Goal: Task Accomplishment & Management: Manage account settings

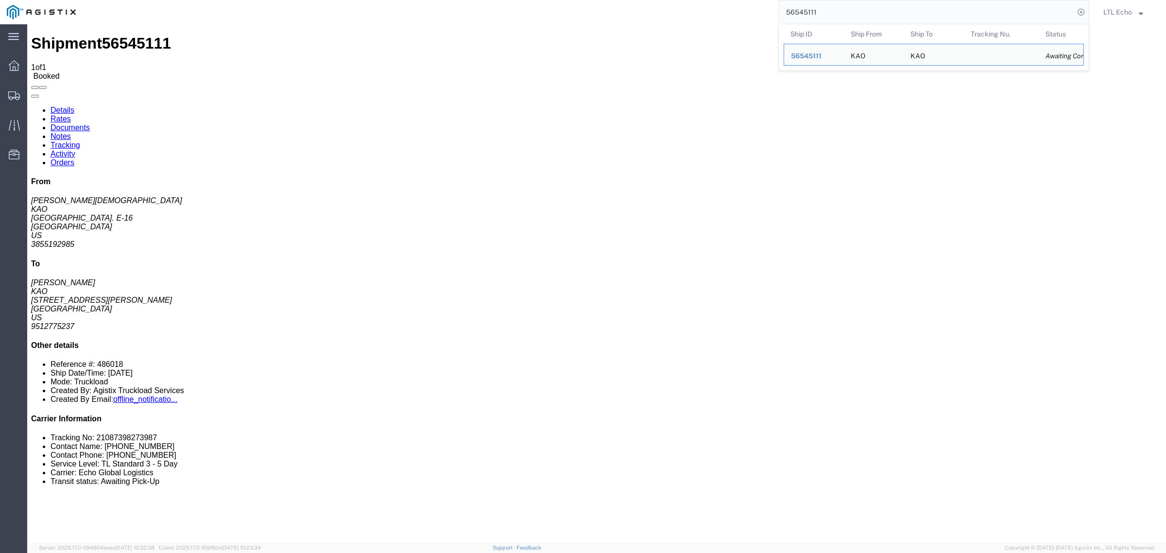
drag, startPoint x: 874, startPoint y: 15, endPoint x: 632, endPoint y: 23, distance: 243.1
click at [632, 23] on div "56545111 Ship ID Ship From Ship To Tracking Nu. Status Ship ID 56545111 Ship Fr…" at bounding box center [586, 12] width 1007 height 24
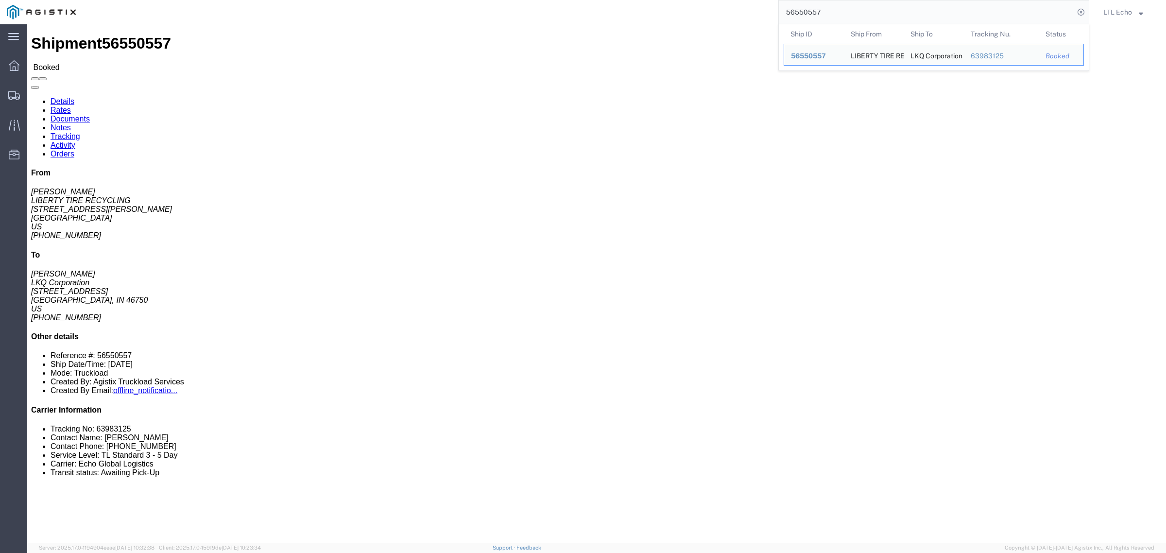
drag, startPoint x: 857, startPoint y: 8, endPoint x: 740, endPoint y: 10, distance: 116.6
click at [740, 10] on div "56550557 Ship ID Ship From Ship To Tracking Nu. Status Ship ID 56550557 Ship Fr…" at bounding box center [586, 12] width 1007 height 24
paste input "46958"
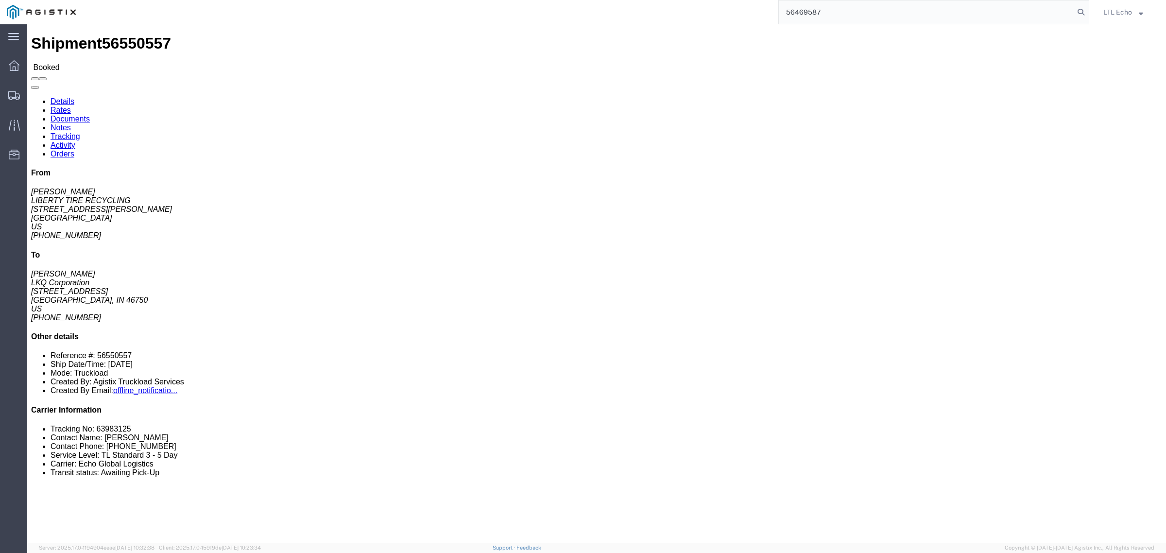
type input "56469587"
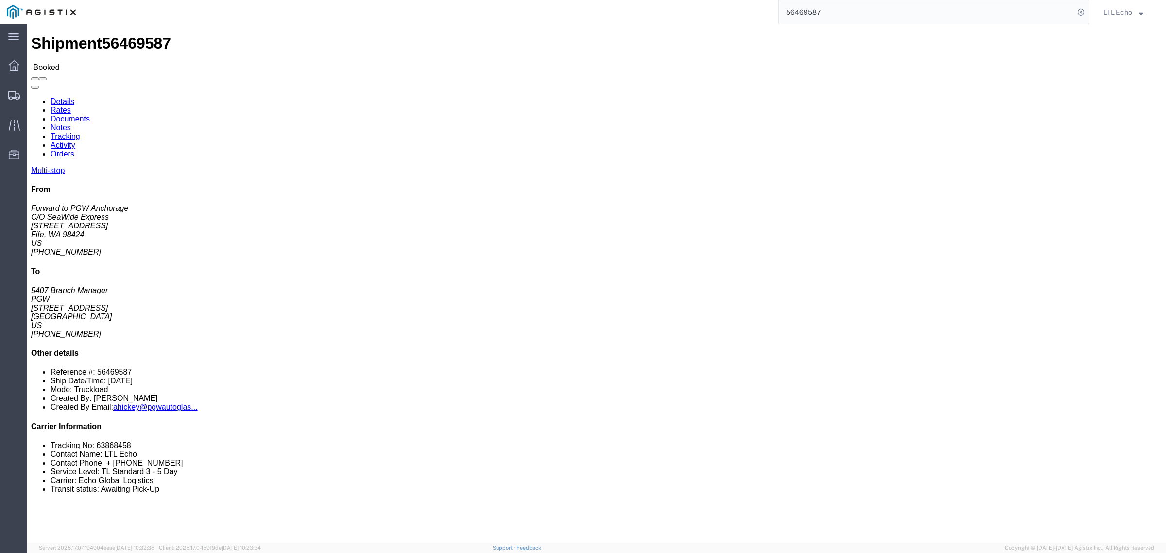
click li "Tracking No: 63868458"
copy li "63868458"
click link "Tracking"
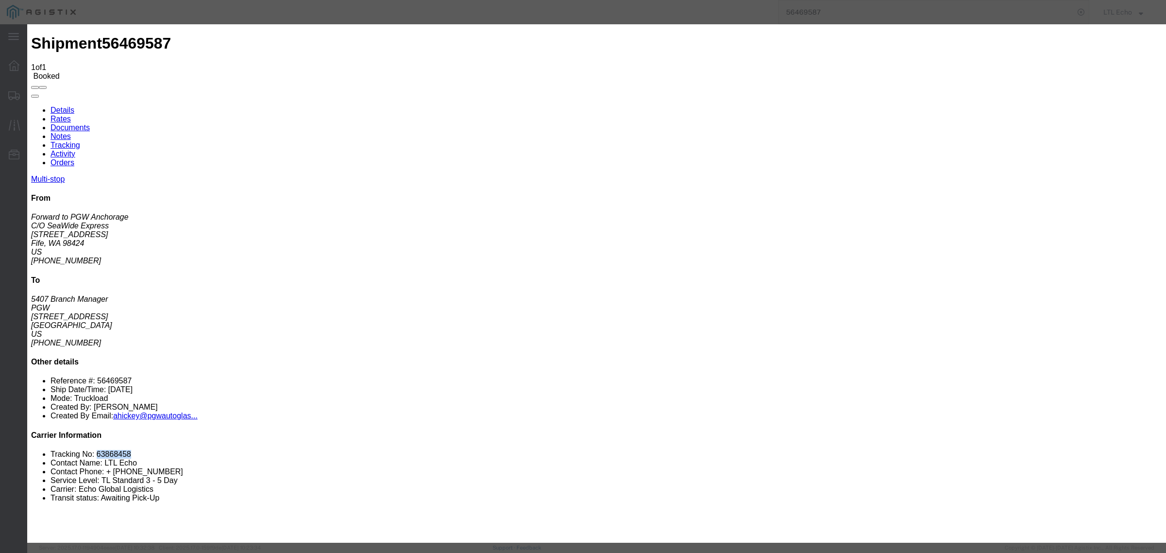
type input "[DATE]"
type input "12:00 PM"
drag, startPoint x: 485, startPoint y: 202, endPoint x: 479, endPoint y: 189, distance: 13.7
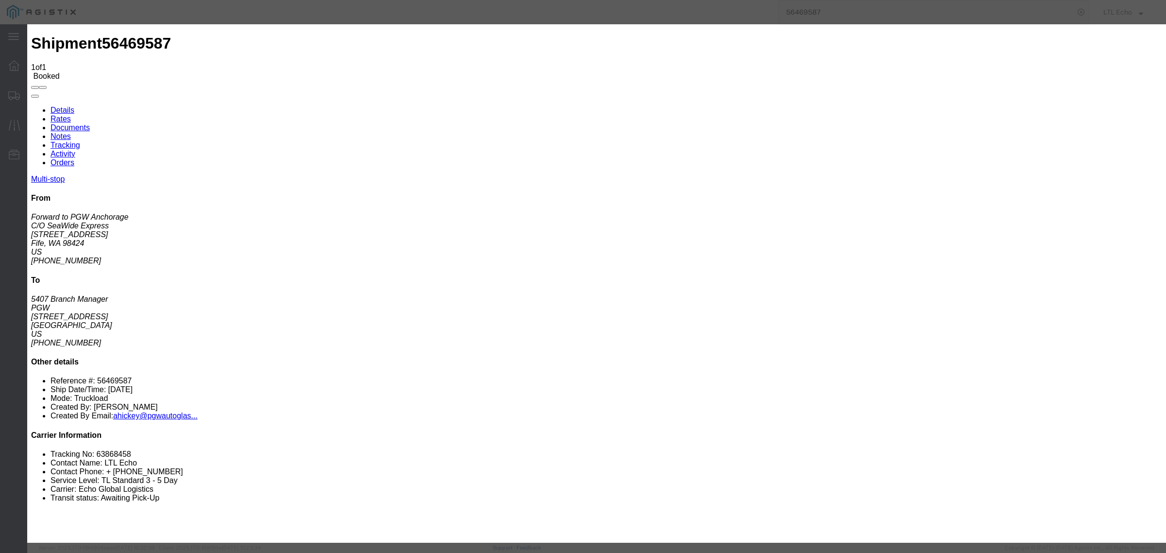
type input "[DATE]"
select select "DELIVRED"
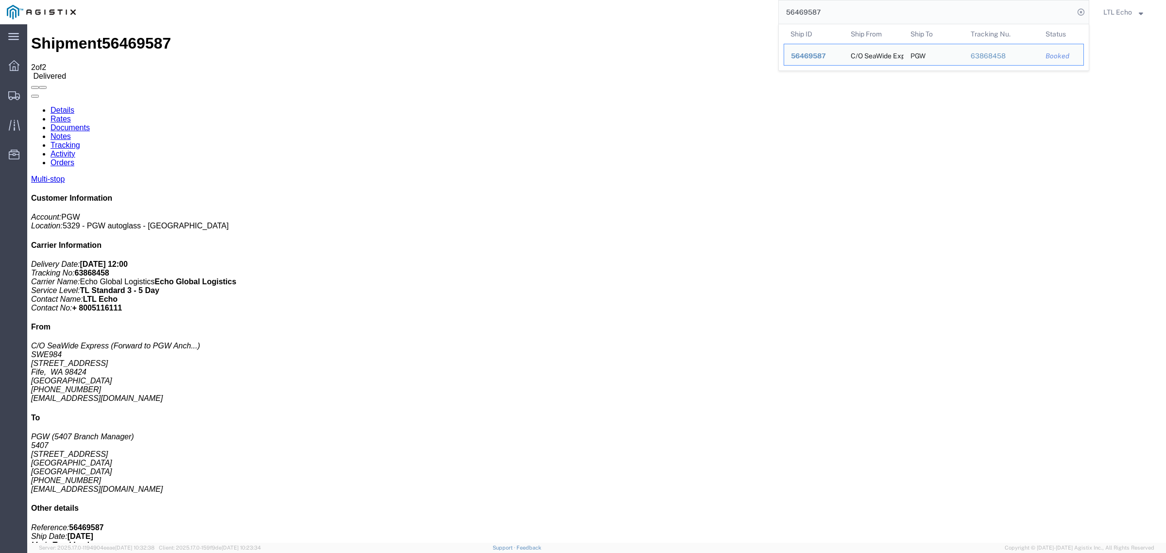
drag, startPoint x: 832, startPoint y: 15, endPoint x: 734, endPoint y: 6, distance: 98.5
click at [734, 7] on div "56469587 Ship ID Ship From Ship To Tracking Nu. Status Ship ID 56469587 Ship Fr…" at bounding box center [586, 12] width 1007 height 24
paste input "453"
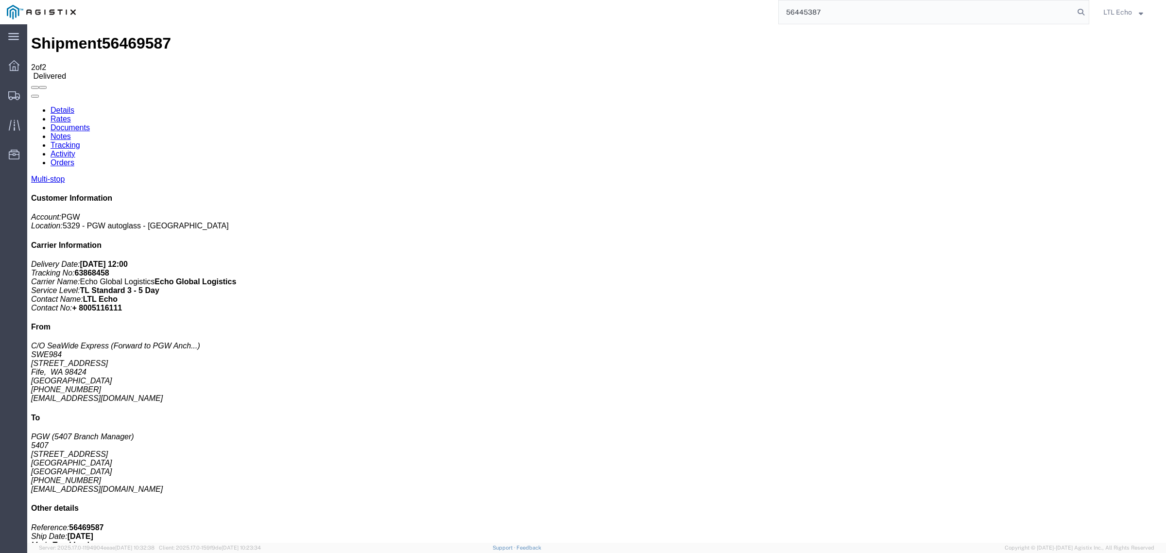
type input "56445387"
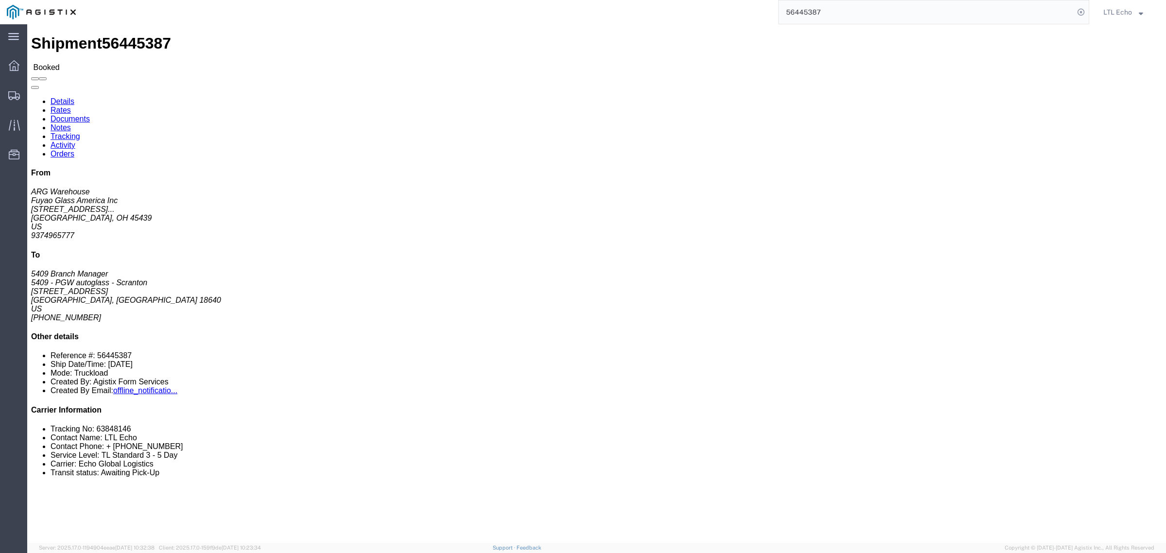
click li "Tracking No: 63848146"
copy li "63848146"
click link "Tracking"
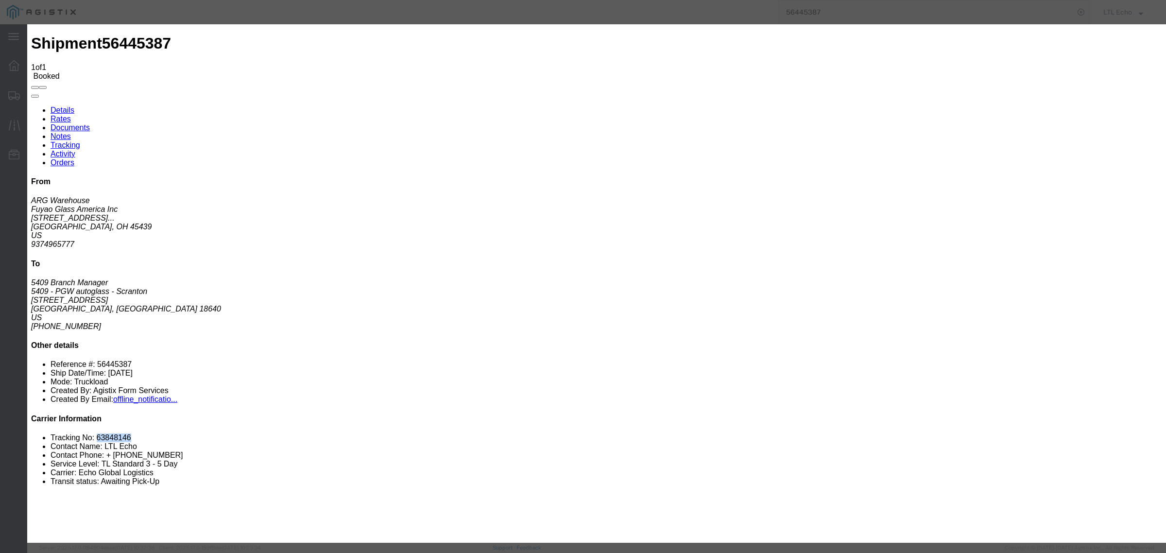
type input "[DATE]"
type input "12:00 PM"
drag, startPoint x: 493, startPoint y: 141, endPoint x: 454, endPoint y: 129, distance: 40.9
select select "DELIVRED"
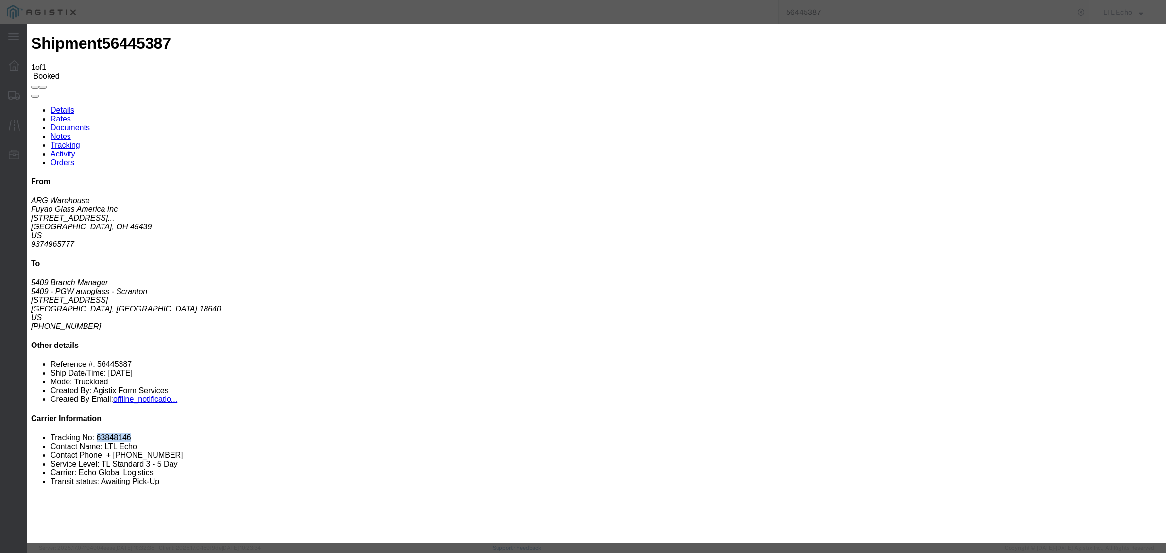
type input "[DATE]"
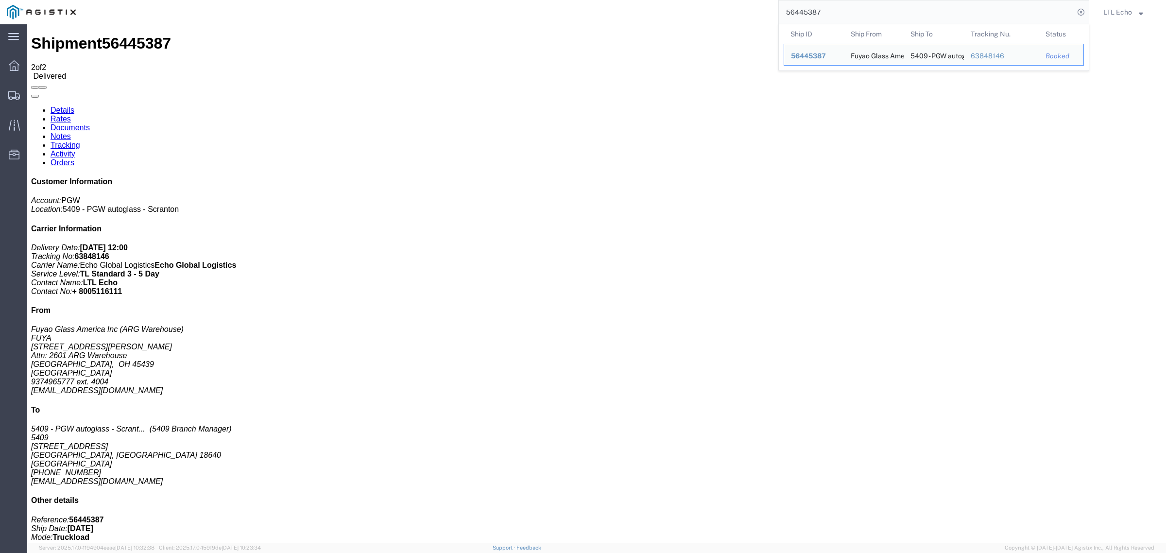
drag, startPoint x: 830, startPoint y: 18, endPoint x: 732, endPoint y: 15, distance: 98.2
click at [732, 15] on div "56445387 Ship ID Ship From Ship To Tracking Nu. Status Ship ID 56445387 Ship Fr…" at bounding box center [586, 12] width 1007 height 24
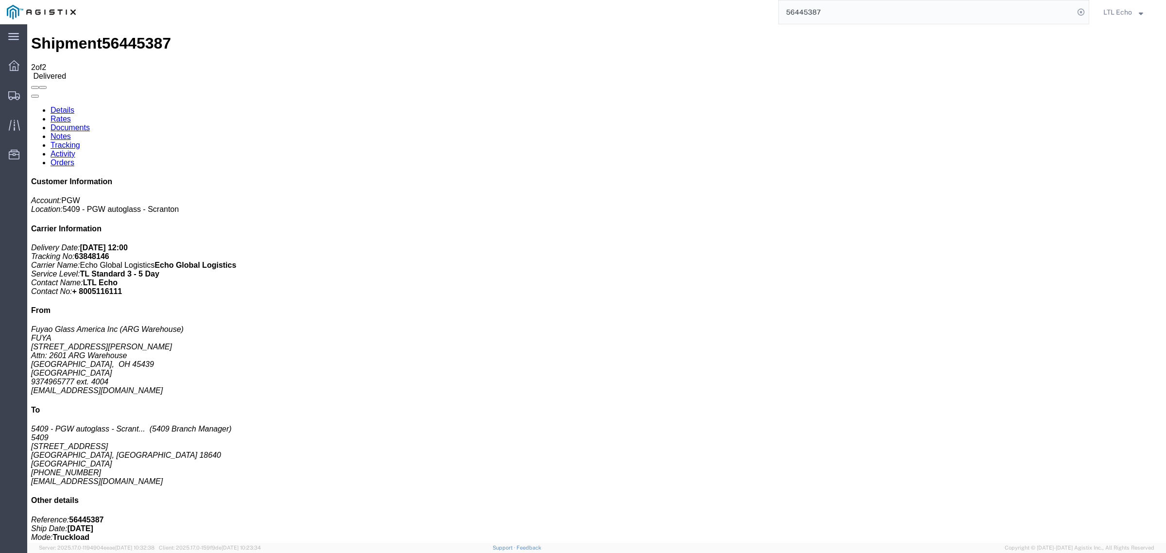
paste input "04559"
type input "56404559"
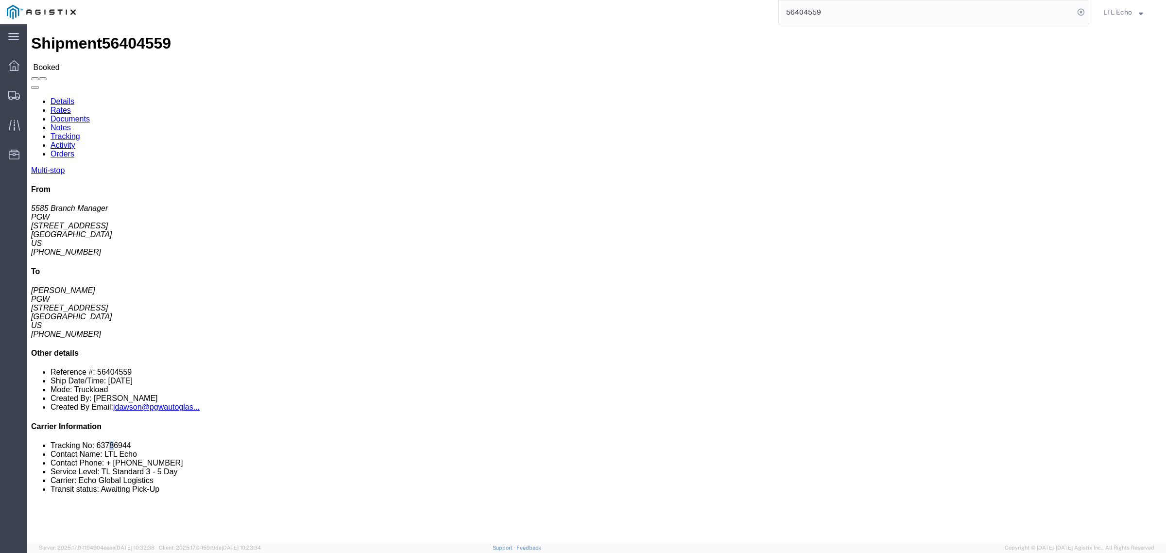
click li "Tracking No: 63786944"
click link "Tracking"
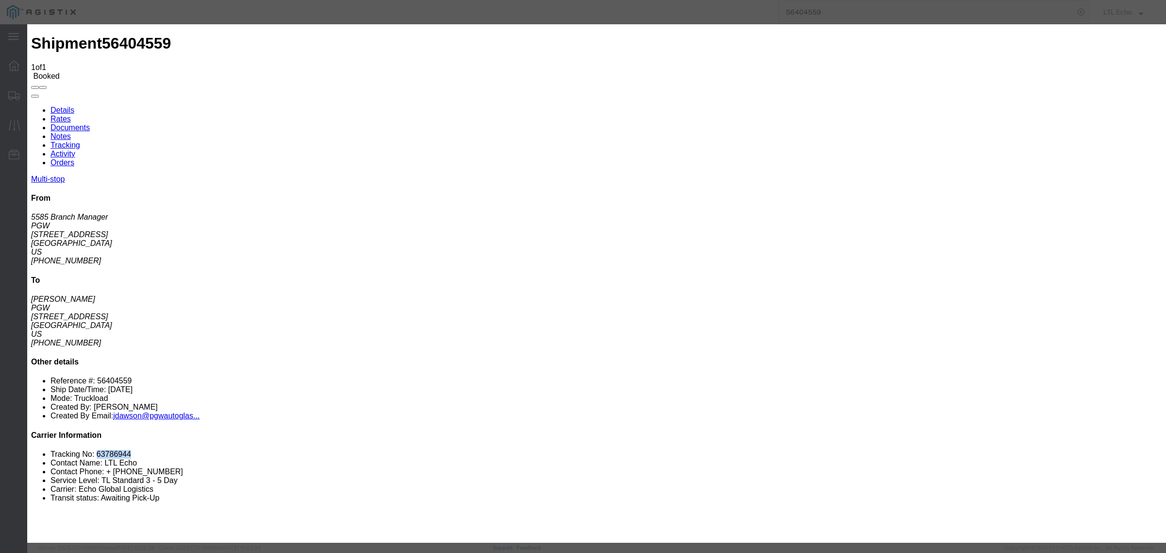
type input "[DATE]"
type input "12:00 PM"
type input "[DATE]"
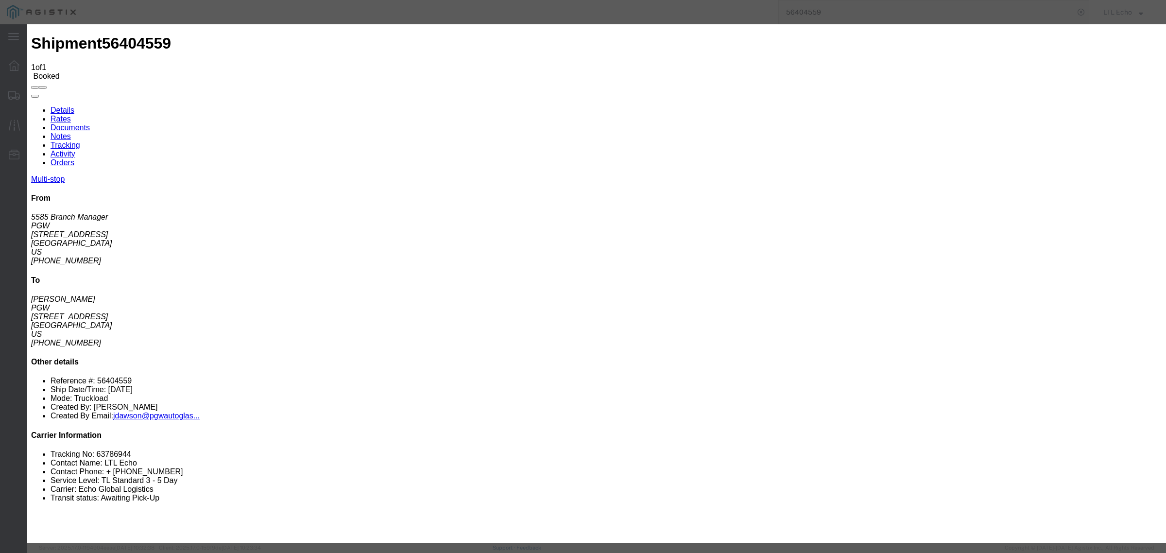
select select "DELIVRED"
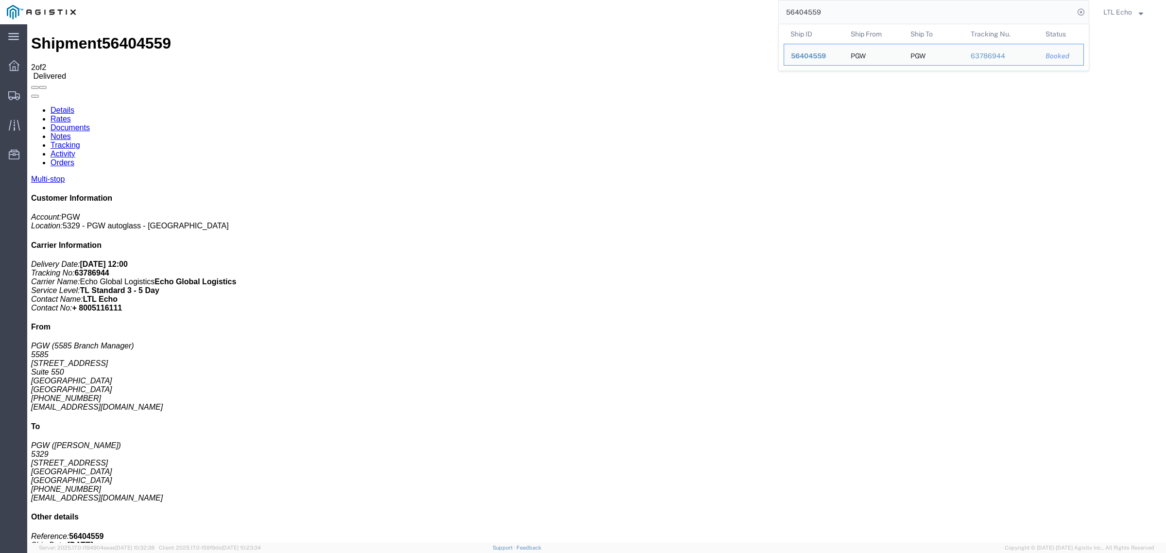
drag, startPoint x: 827, startPoint y: 11, endPoint x: 778, endPoint y: 17, distance: 49.4
click at [785, 17] on input "56404559" at bounding box center [926, 11] width 295 height 23
paste input "422"
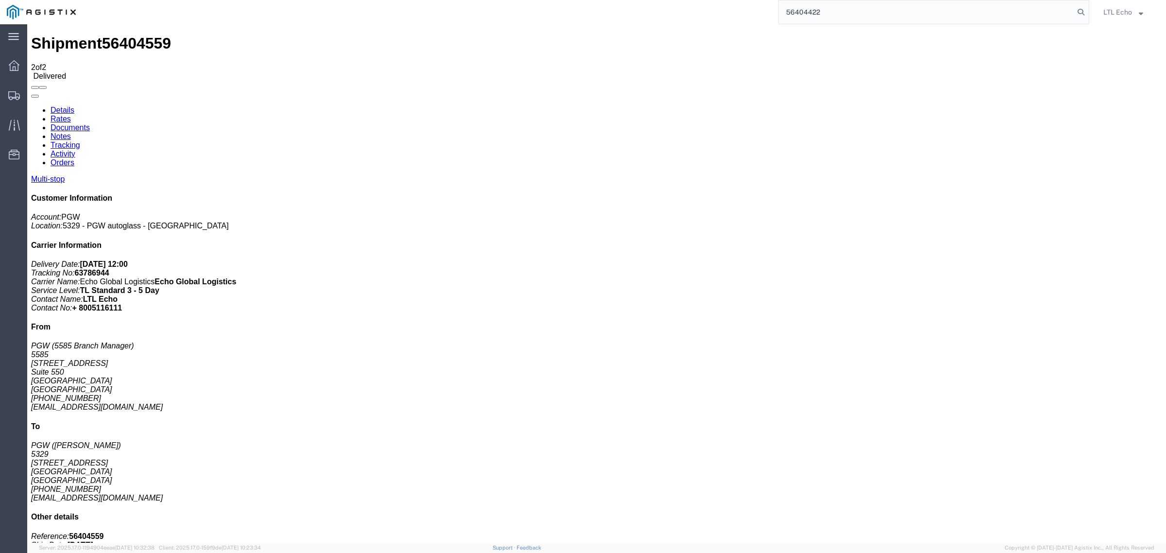
type input "56404422"
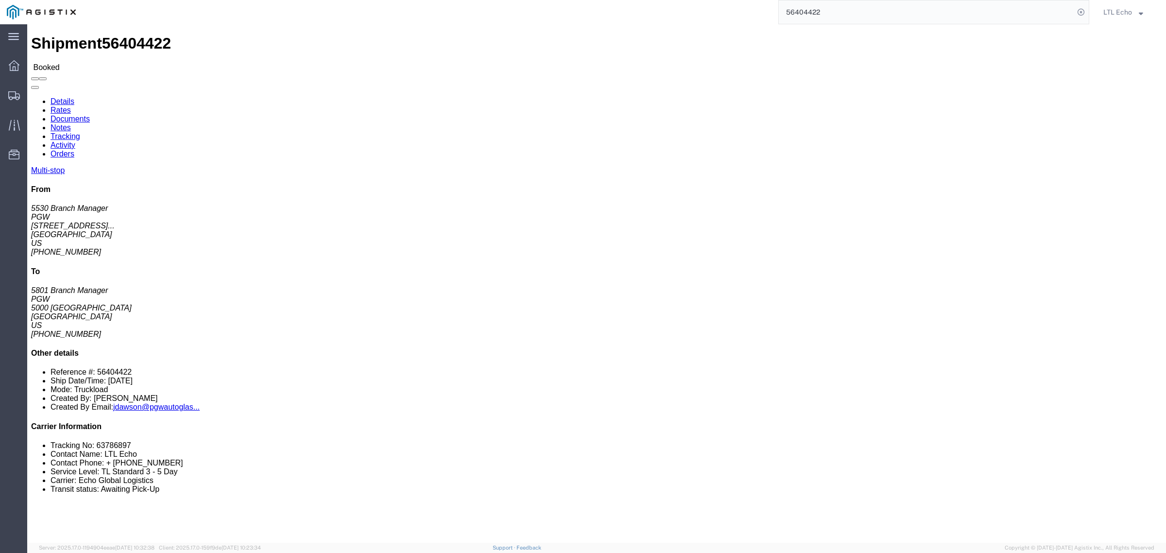
click li "Tracking No: 63786897"
copy li "63786897"
click link "Tracking"
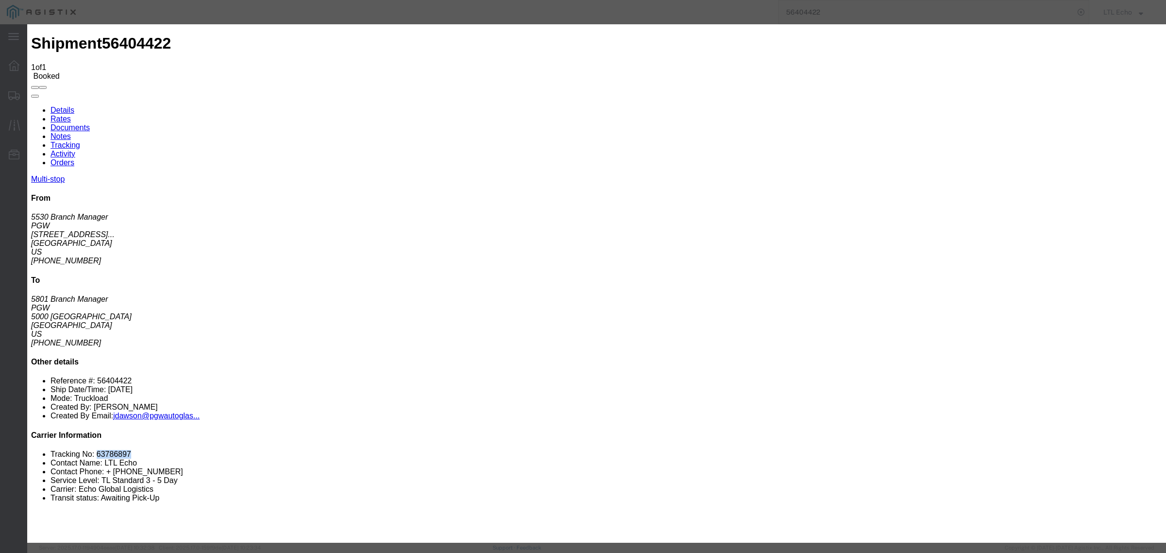
type input "[DATE]"
type input "12:00 PM"
type input "[DATE]"
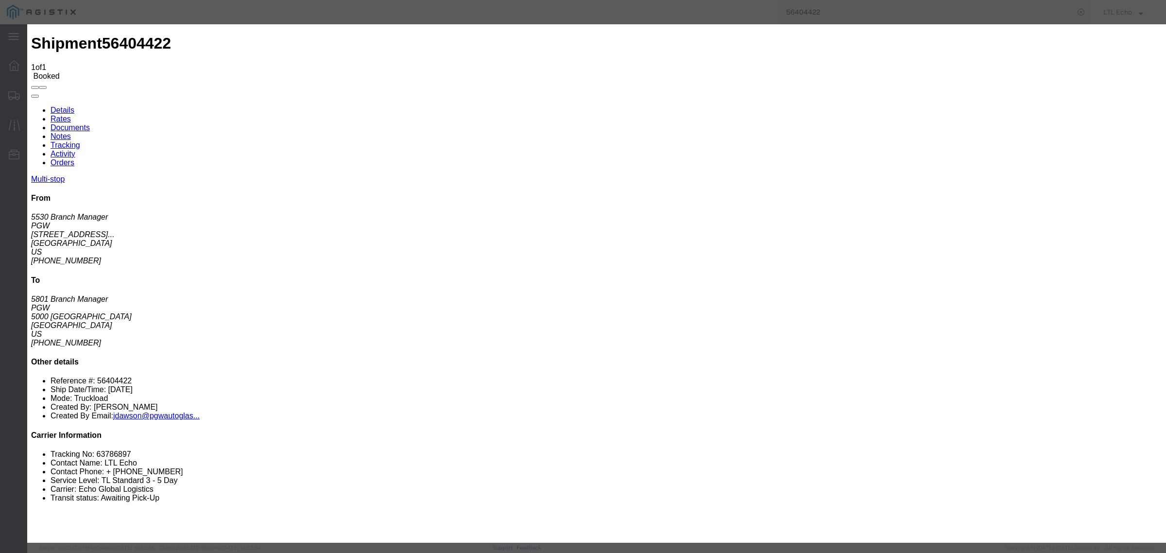
select select "DELIVRED"
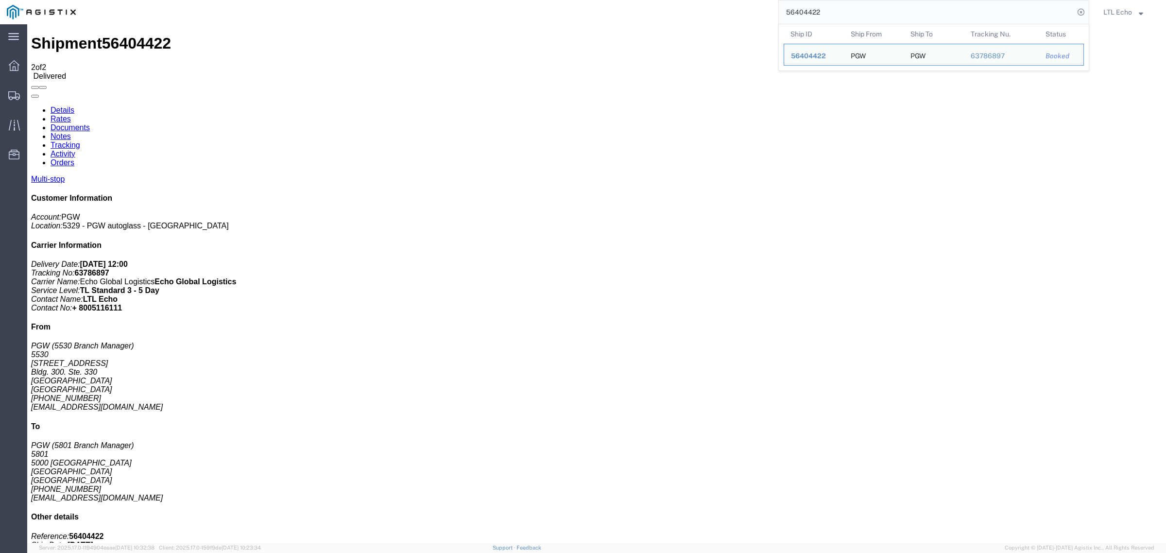
drag, startPoint x: 834, startPoint y: 6, endPoint x: 656, endPoint y: 18, distance: 178.3
click at [656, 18] on div "56404422 Ship ID Ship From Ship To Tracking Nu. Status Ship ID 56404422 Ship Fr…" at bounding box center [586, 12] width 1007 height 24
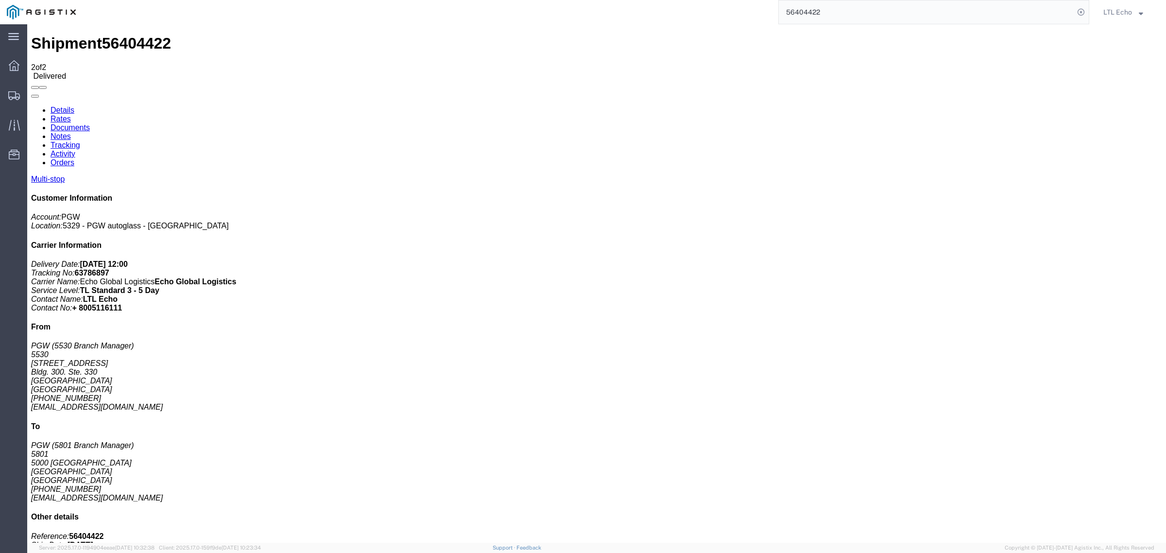
paste input "554409"
type input "56554409"
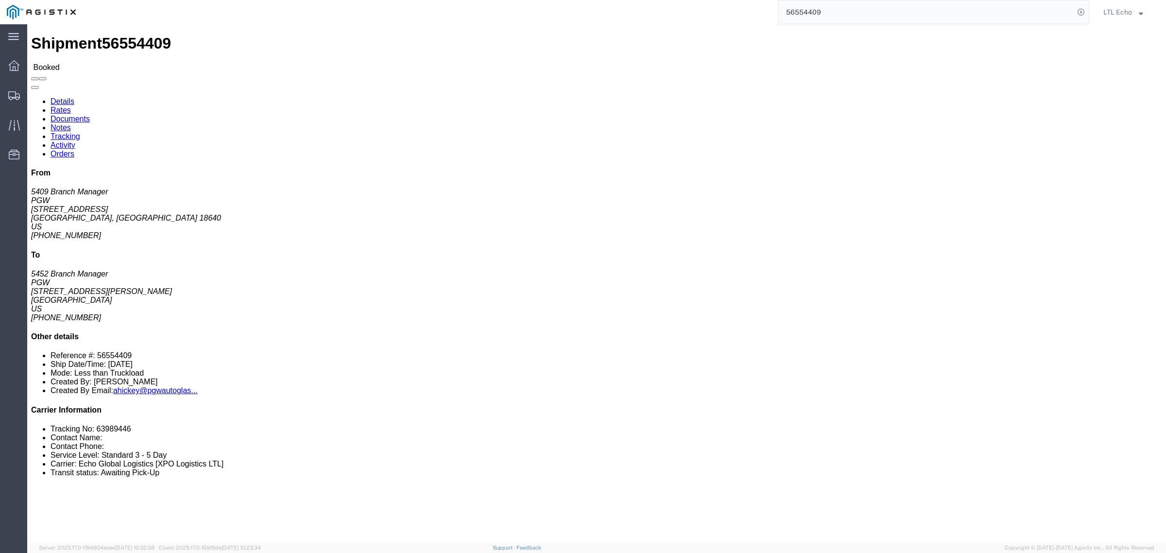
click li "Tracking No: 63989446"
copy li "63989446"
click at [20, 121] on div at bounding box center [13, 124] width 27 height 19
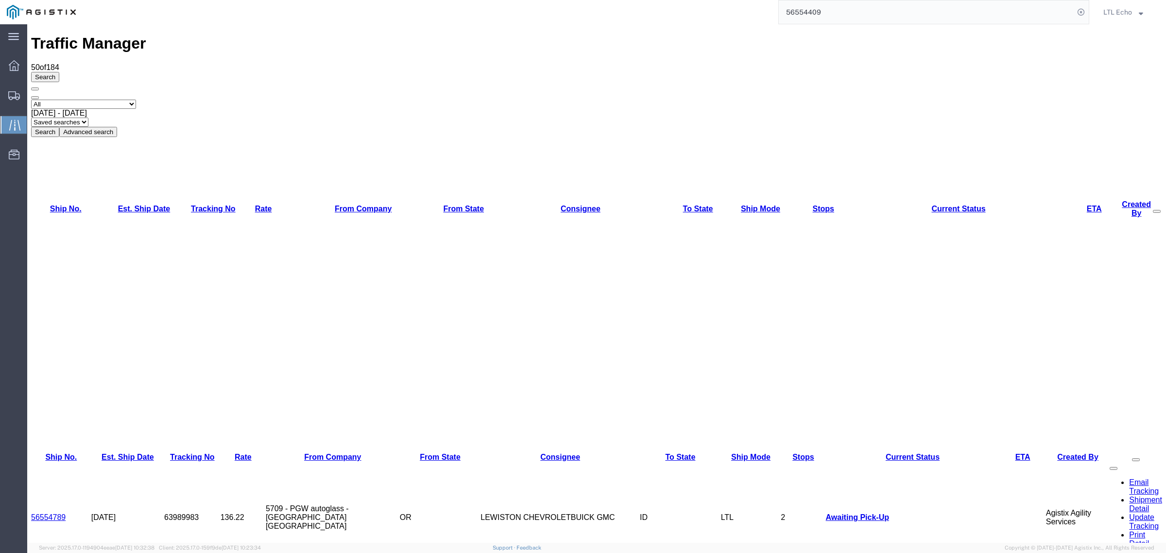
click at [88, 118] on select "Saved searches LKQ TL PGW TL Won" at bounding box center [59, 122] width 57 height 9
select select "PGW TL Won"
click at [88, 118] on select "Saved searches LKQ TL PGW TL Won" at bounding box center [59, 122] width 57 height 9
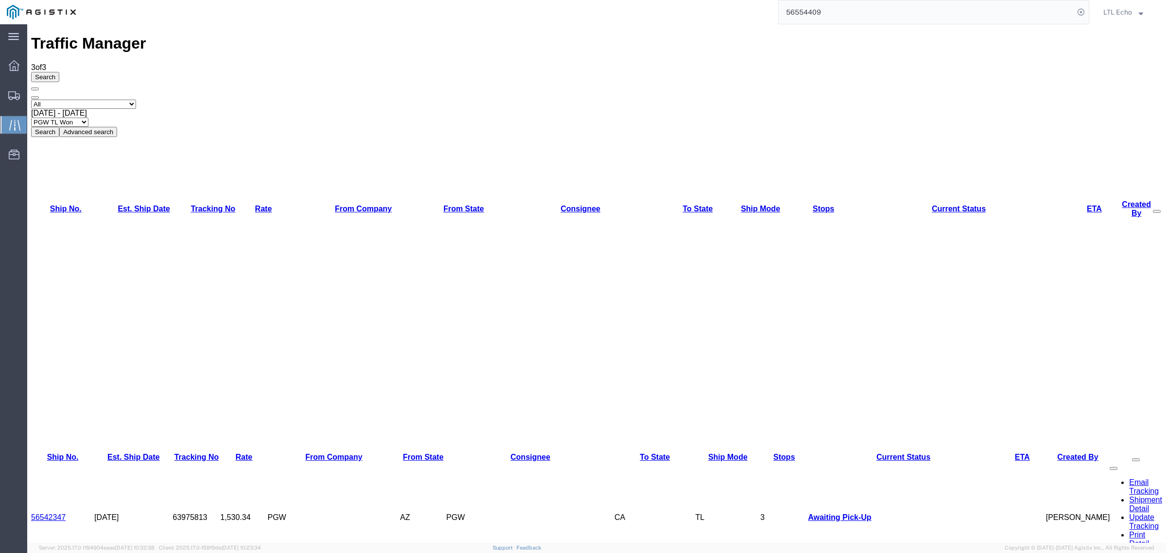
click at [59, 127] on button "Search" at bounding box center [45, 132] width 28 height 10
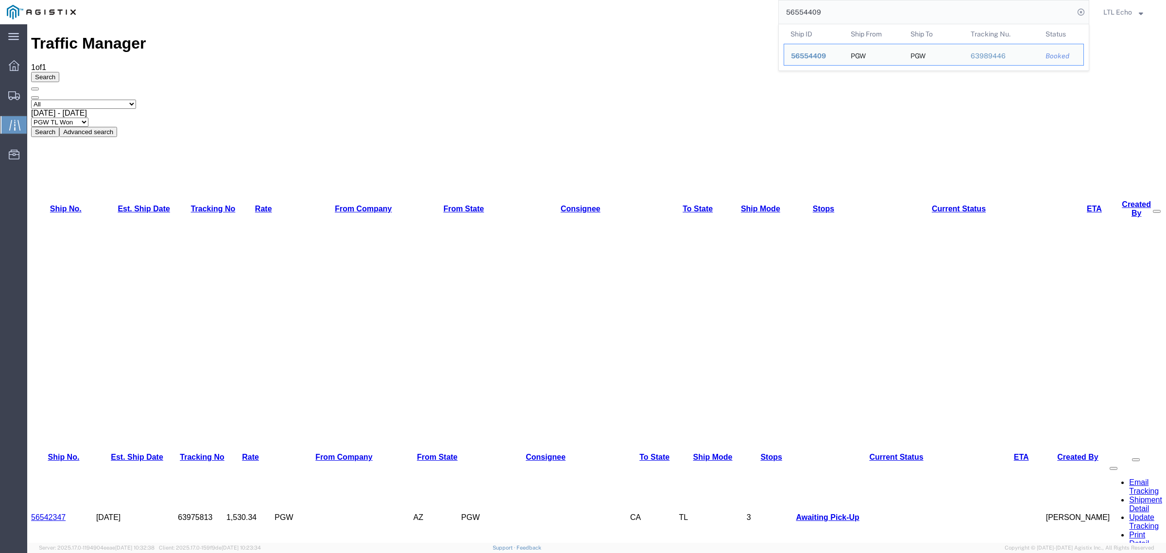
drag, startPoint x: 875, startPoint y: 9, endPoint x: 628, endPoint y: 18, distance: 247.5
click at [628, 18] on div "56554409 Ship ID Ship From Ship To Tracking Nu. Status Ship ID 56554409 Ship Fr…" at bounding box center [586, 12] width 1007 height 24
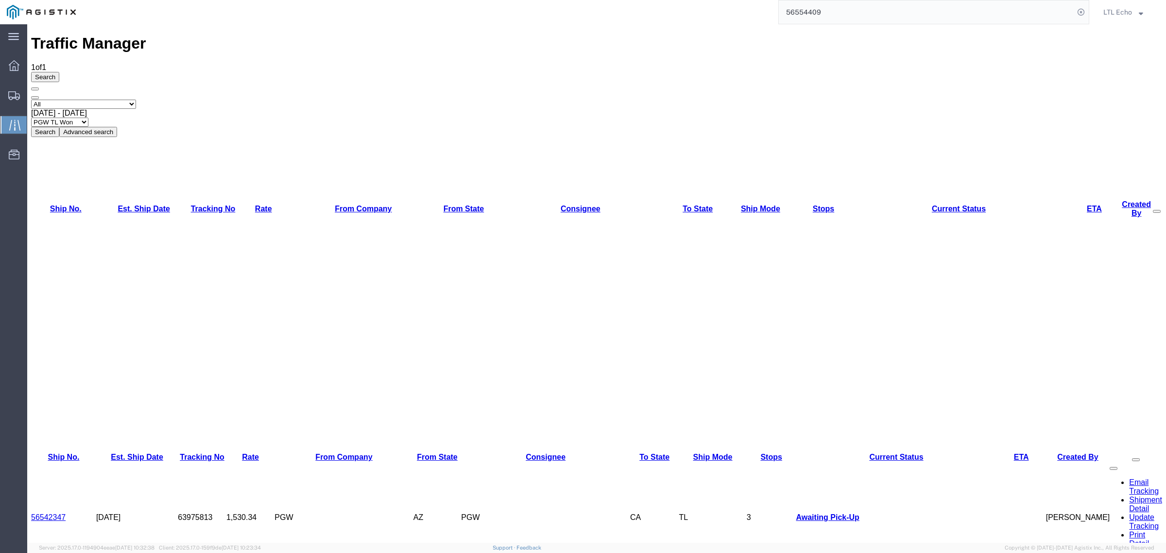
paste input "08806"
type input "56508806"
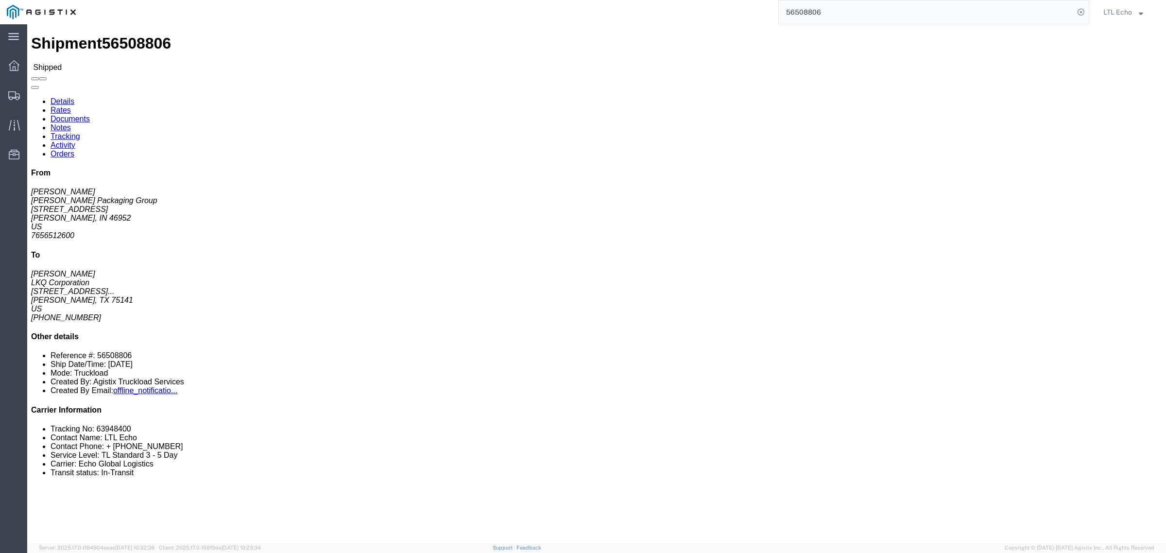
click div "From [PERSON_NAME] Packaging Group [STREET_ADDRESS] 7656512600 To [PERSON_NAME]…"
copy li "63948400"
